Goal: Information Seeking & Learning: Check status

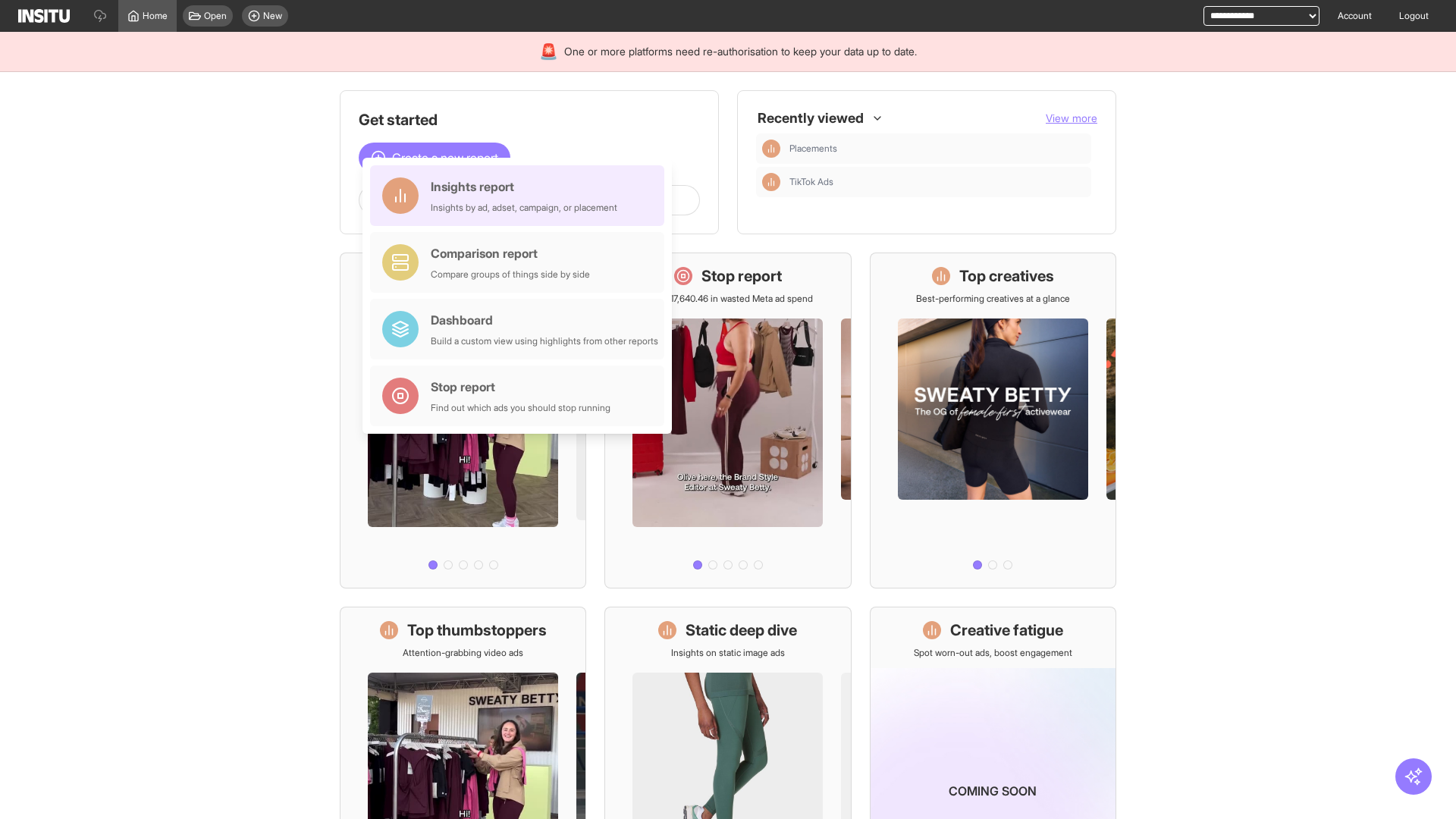
click at [521, 195] on div "Insights report Insights by ad, adset, campaign, or placement" at bounding box center [523, 195] width 186 height 36
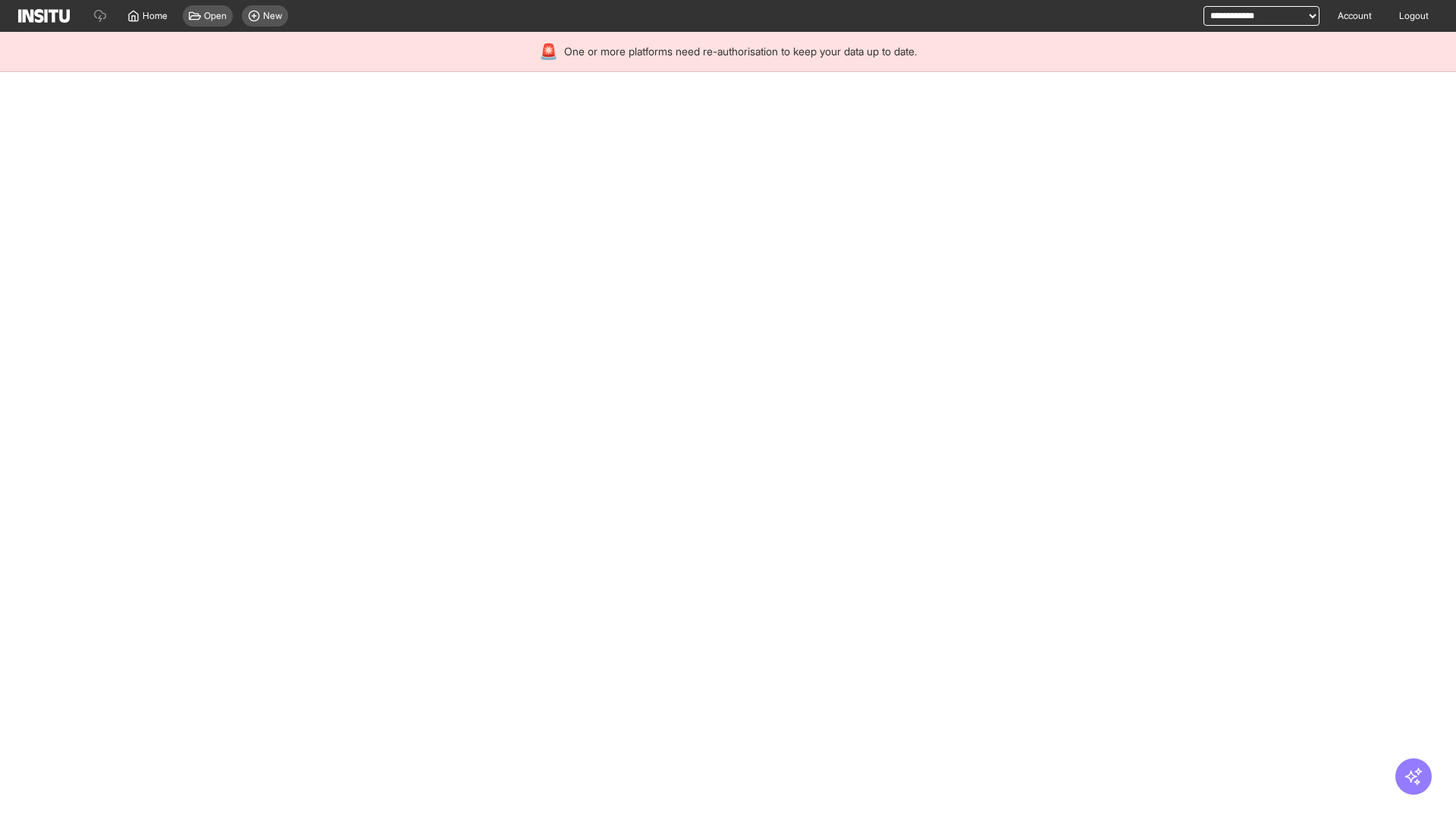
select select "**"
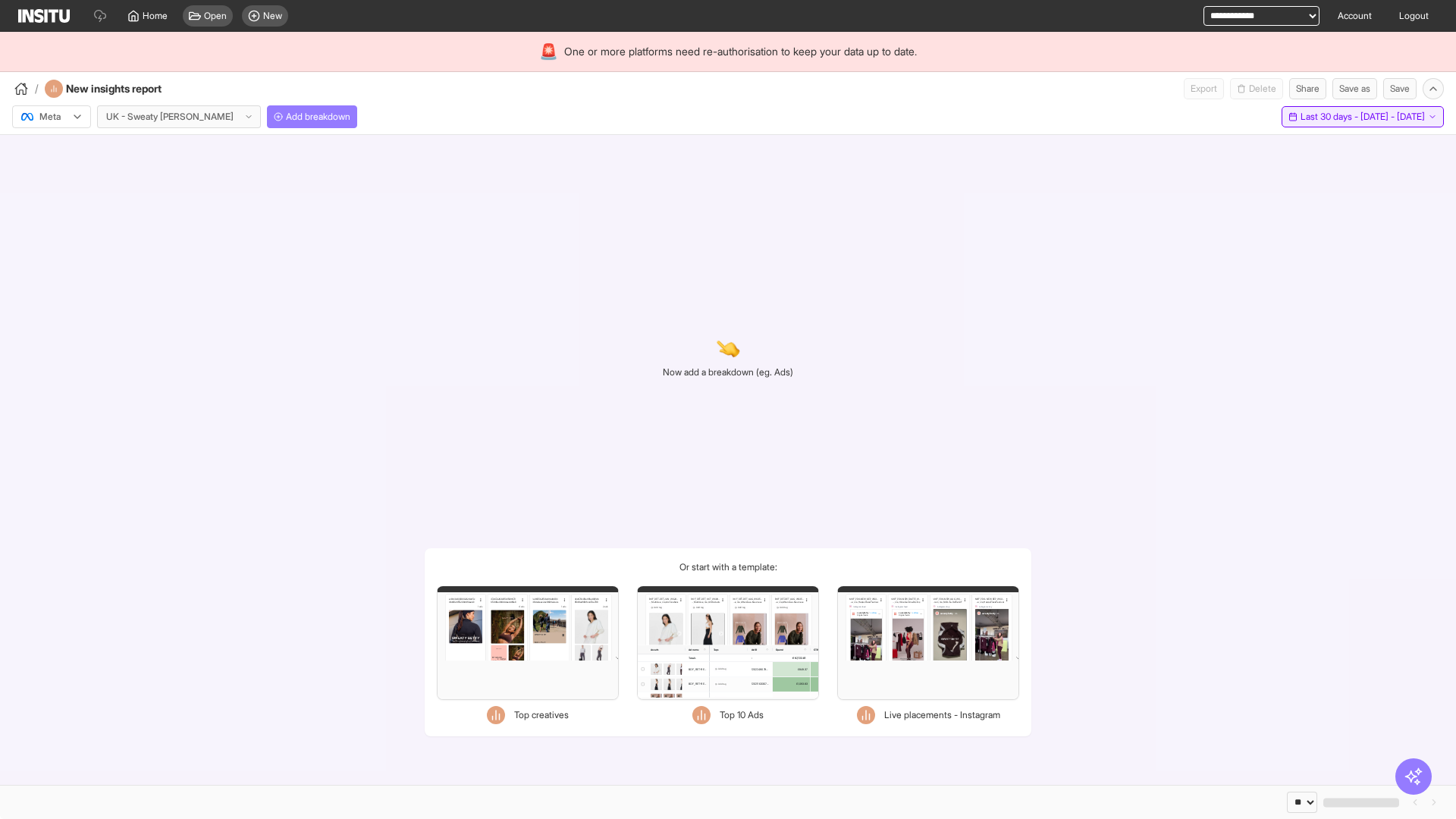
click at [1330, 117] on span "Last 30 days - [DATE] - [DATE]" at bounding box center [1362, 117] width 124 height 12
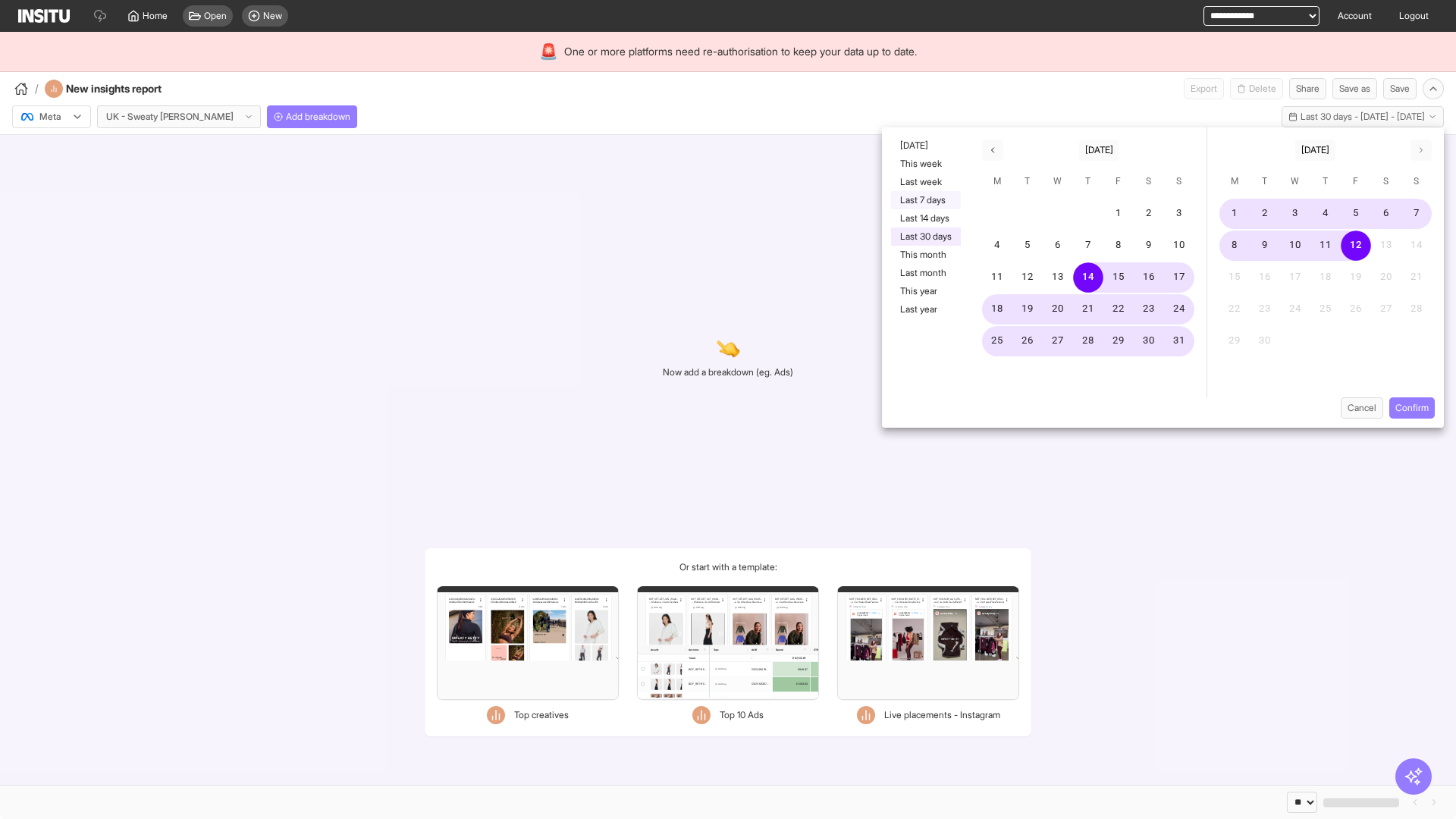
click at [925, 200] on button "Last 7 days" at bounding box center [925, 200] width 70 height 18
